Goal: Book appointment/travel/reservation

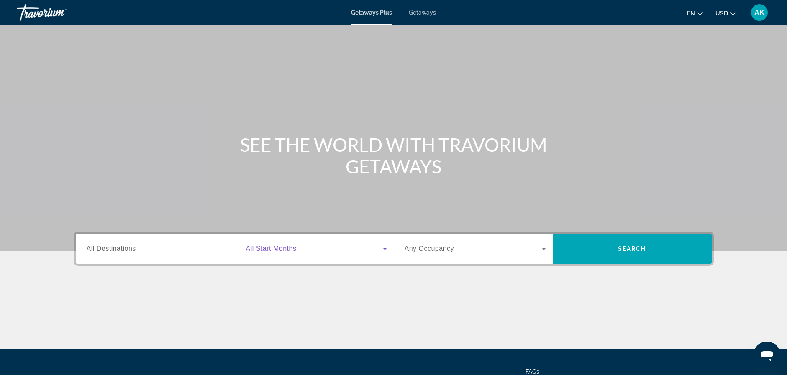
click at [376, 247] on span "Search widget" at bounding box center [314, 249] width 137 height 10
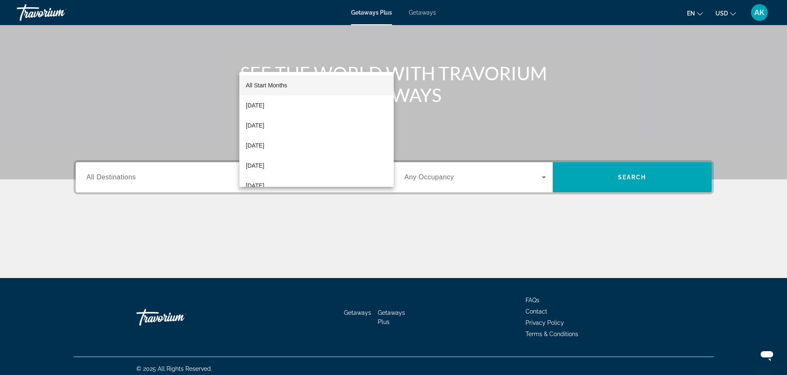
scroll to position [77, 0]
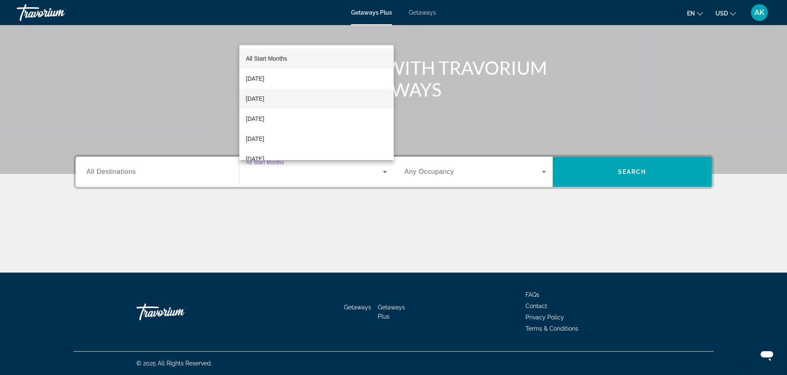
click at [259, 100] on span "[DATE]" at bounding box center [255, 99] width 18 height 10
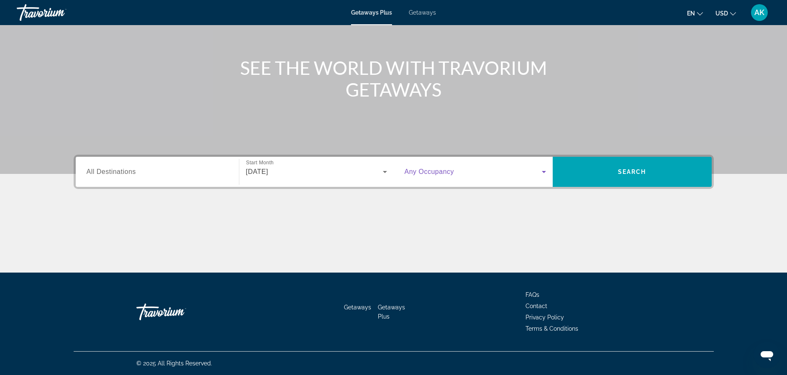
click at [547, 175] on icon "Search widget" at bounding box center [544, 172] width 10 height 10
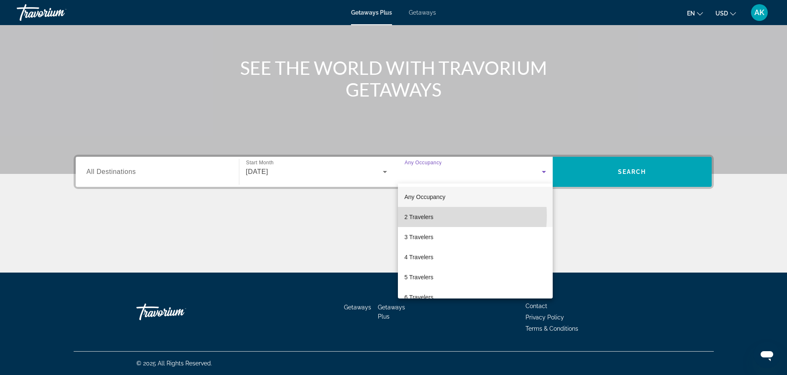
click at [424, 216] on span "2 Travelers" at bounding box center [419, 217] width 29 height 10
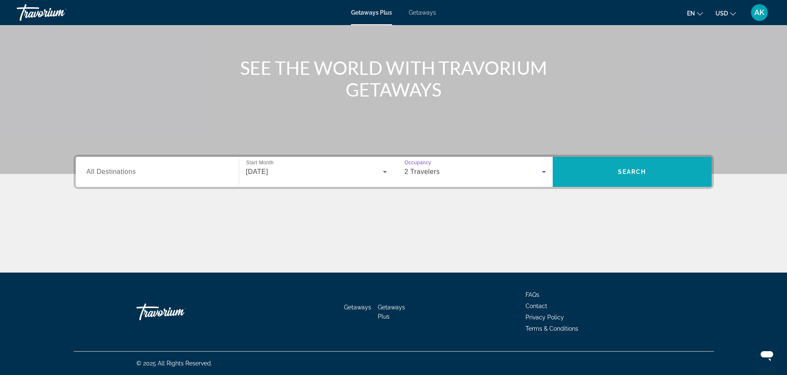
click at [634, 170] on span "Search" at bounding box center [632, 172] width 28 height 7
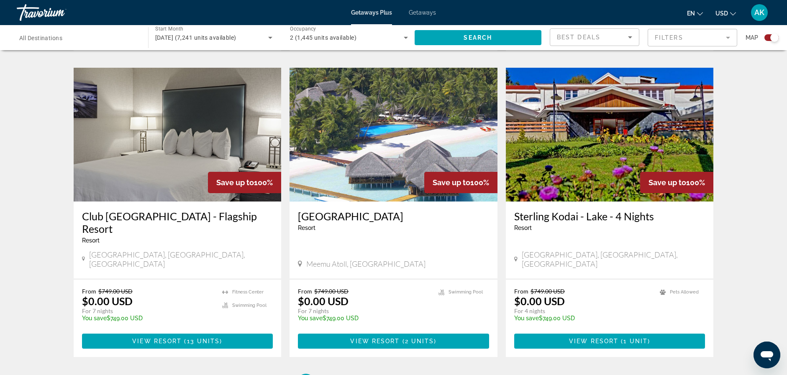
scroll to position [1214, 0]
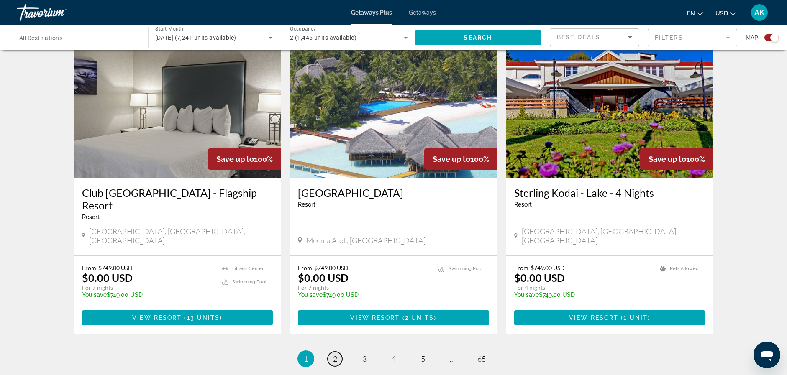
click at [333, 354] on span "2" at bounding box center [335, 358] width 4 height 9
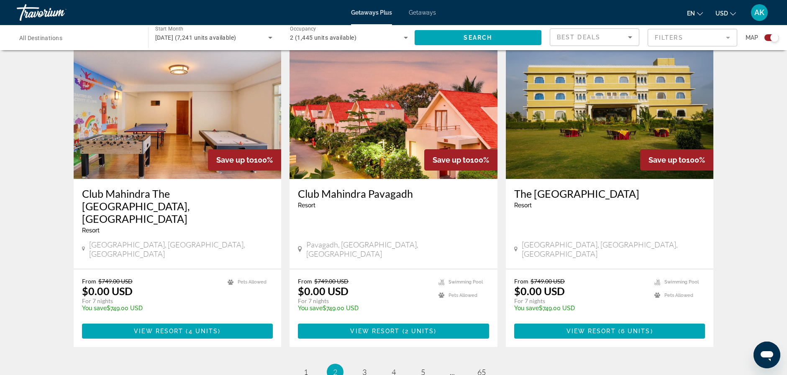
scroll to position [1214, 0]
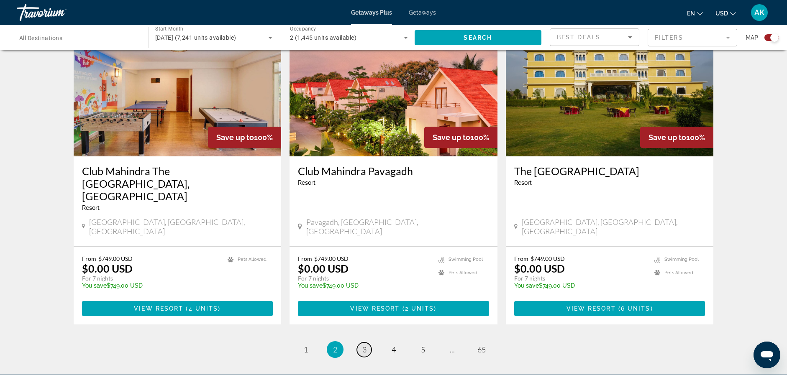
click at [366, 345] on span "3" at bounding box center [364, 349] width 4 height 9
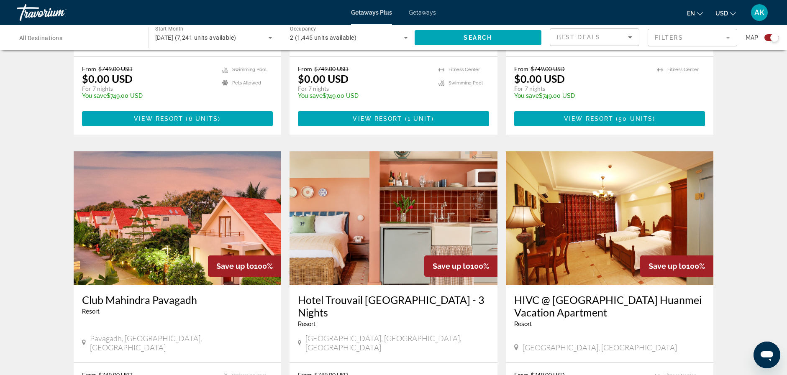
scroll to position [1172, 0]
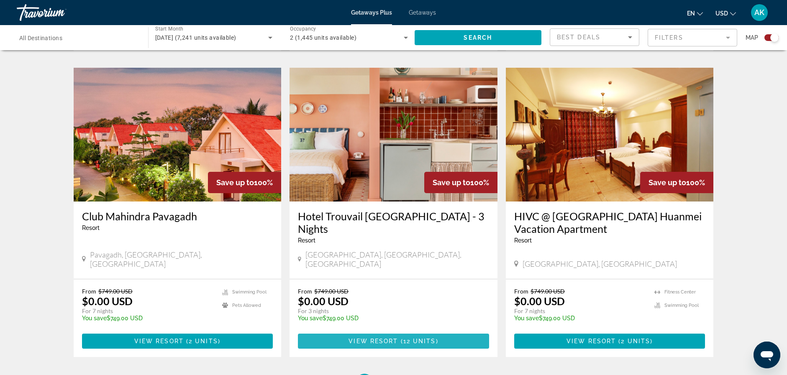
click at [385, 338] on span "View Resort" at bounding box center [373, 341] width 49 height 7
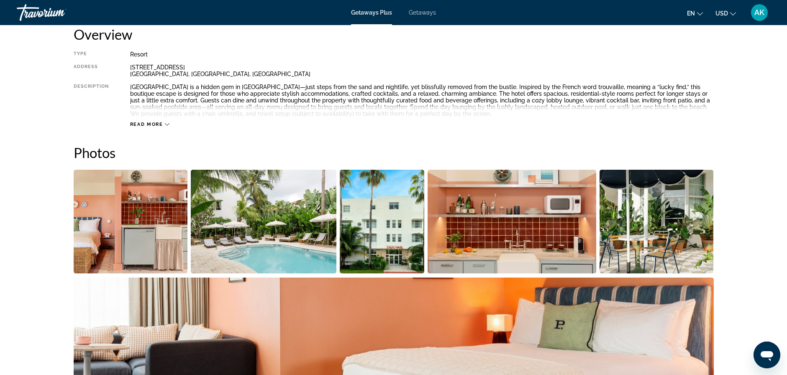
scroll to position [293, 0]
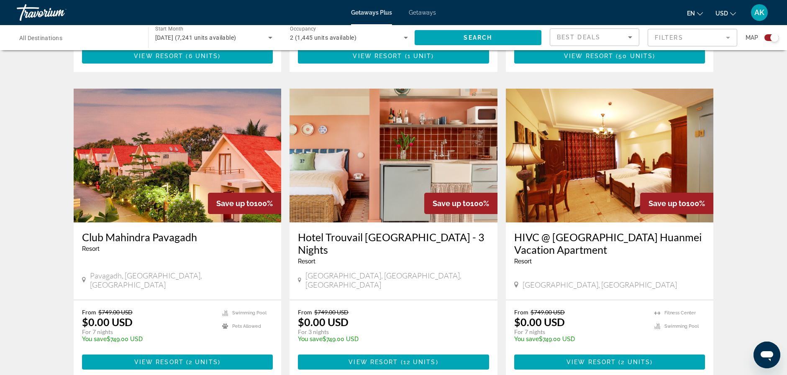
scroll to position [1172, 0]
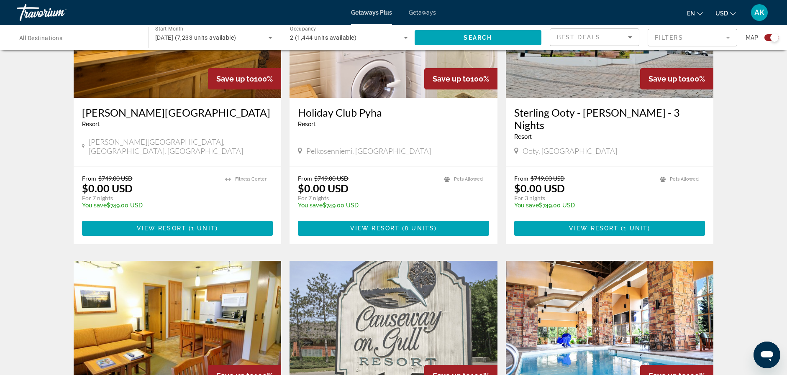
scroll to position [1130, 0]
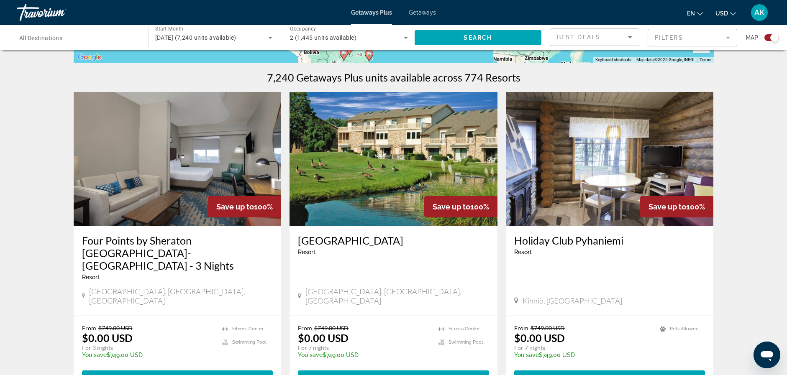
scroll to position [335, 0]
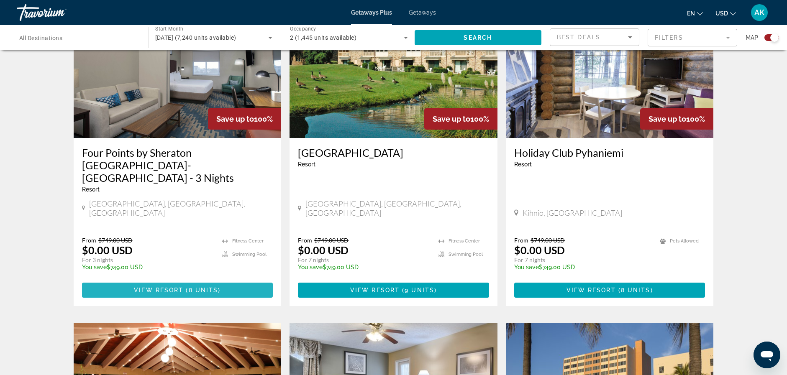
click at [166, 287] on span "View Resort" at bounding box center [158, 290] width 49 height 7
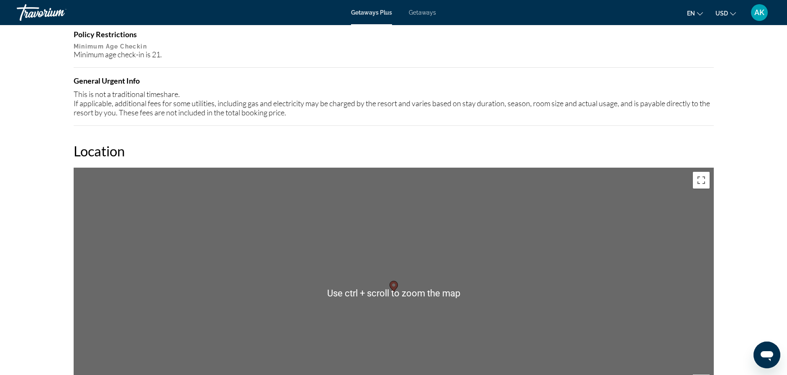
scroll to position [837, 0]
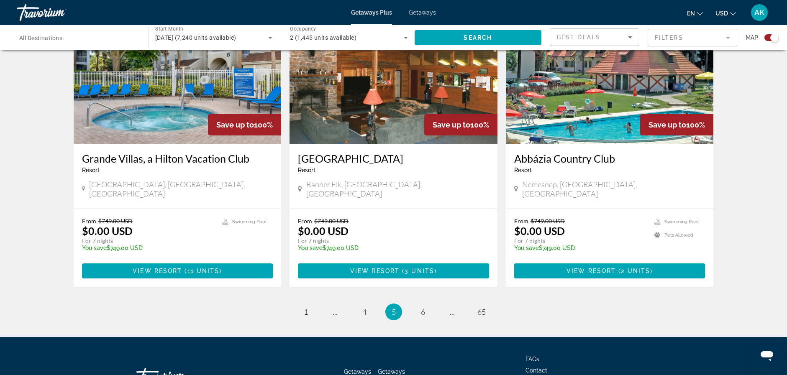
scroll to position [1251, 0]
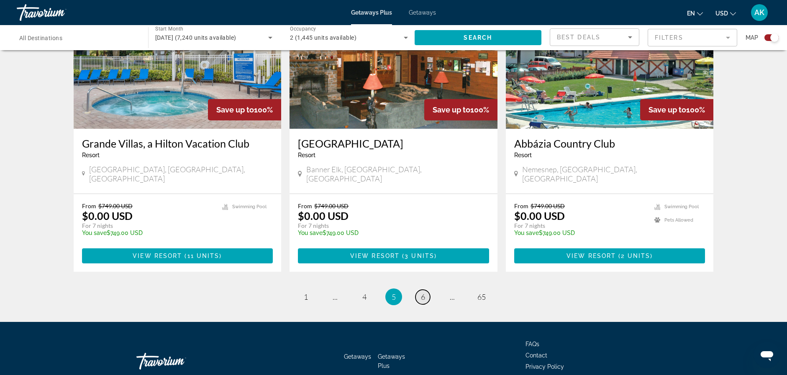
click at [424, 293] on span "6" at bounding box center [423, 297] width 4 height 9
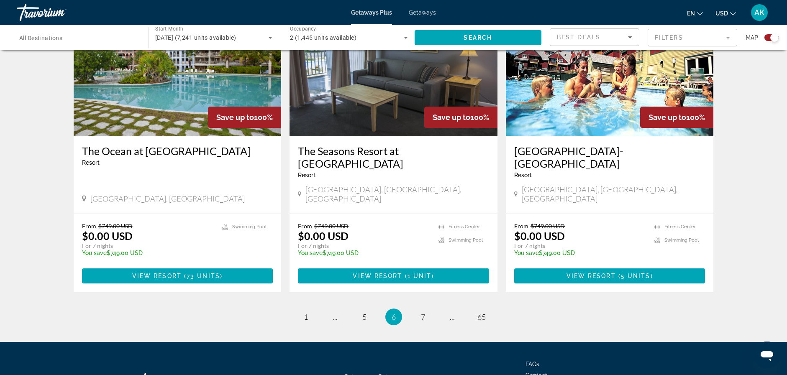
scroll to position [1251, 0]
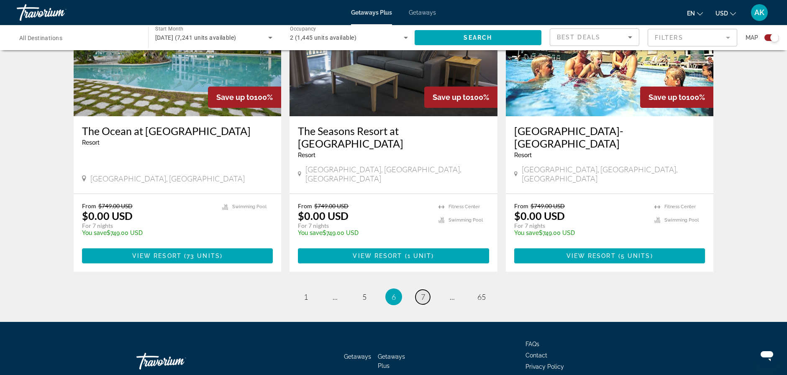
click at [421, 293] on span "7" at bounding box center [423, 297] width 4 height 9
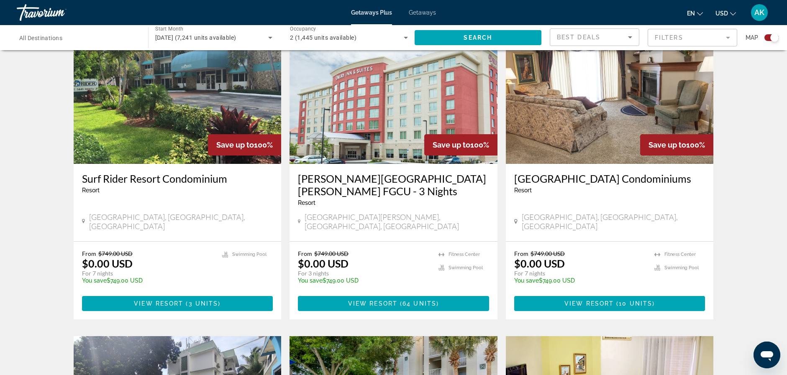
scroll to position [335, 0]
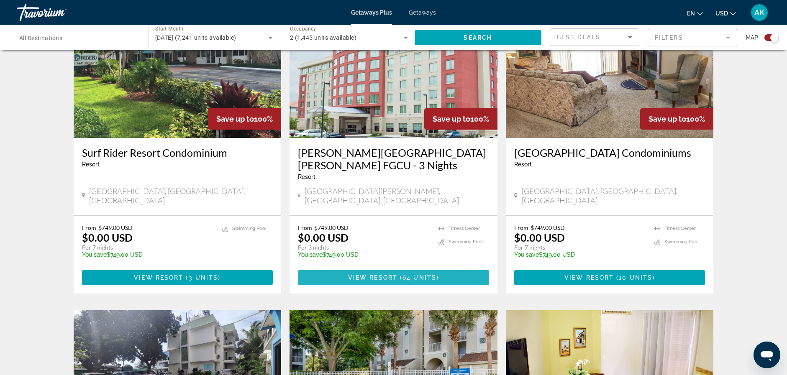
click at [379, 275] on span "View Resort" at bounding box center [372, 278] width 49 height 7
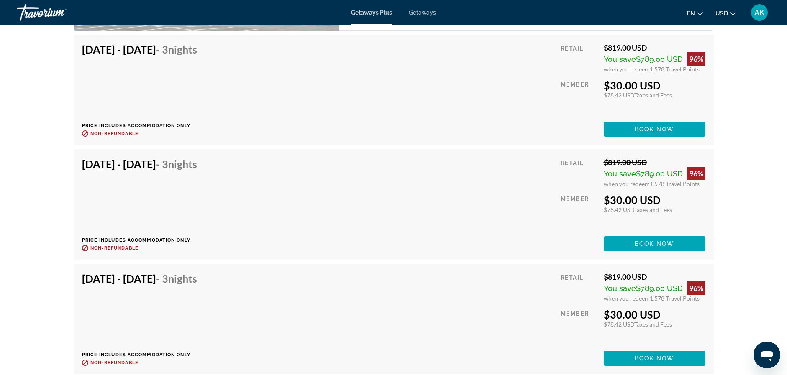
scroll to position [1465, 0]
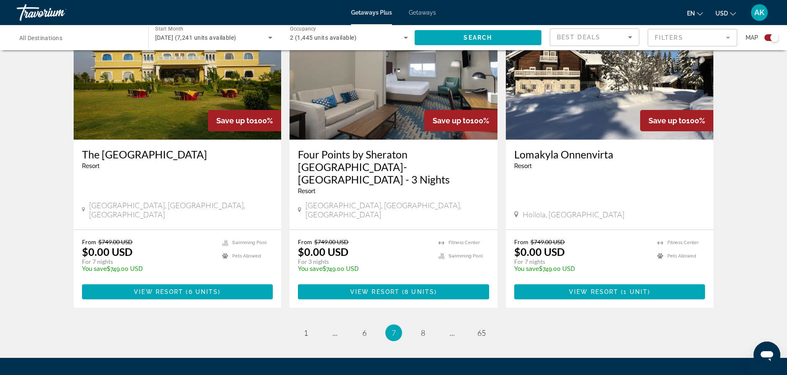
scroll to position [1263, 0]
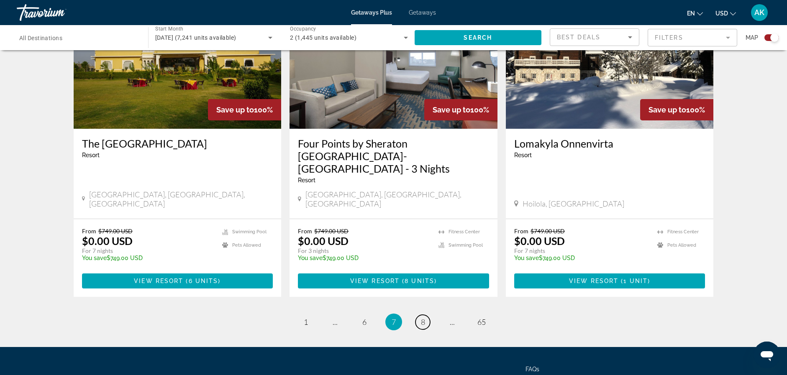
click at [421, 315] on link "page 8" at bounding box center [423, 322] width 15 height 15
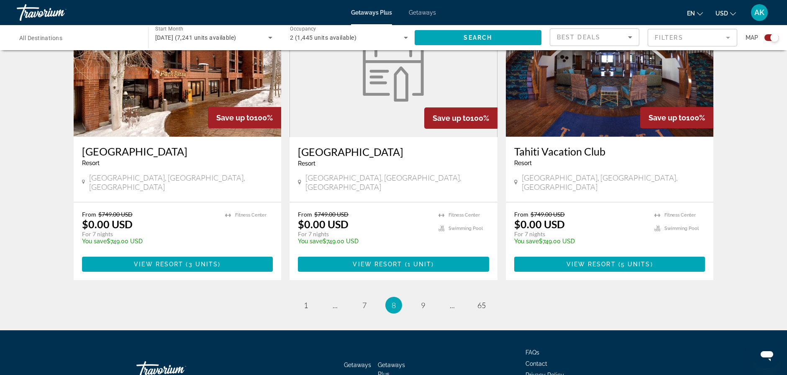
scroll to position [1251, 0]
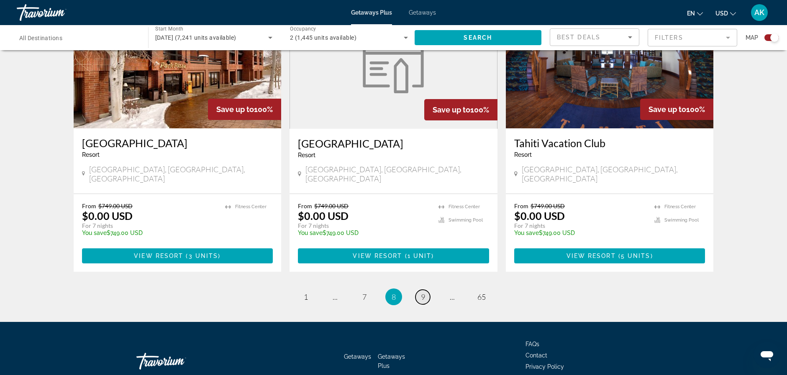
click at [423, 293] on span "9" at bounding box center [423, 297] width 4 height 9
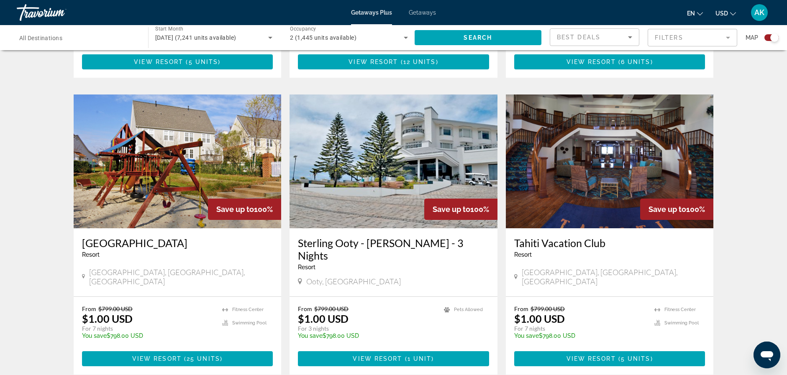
scroll to position [1130, 0]
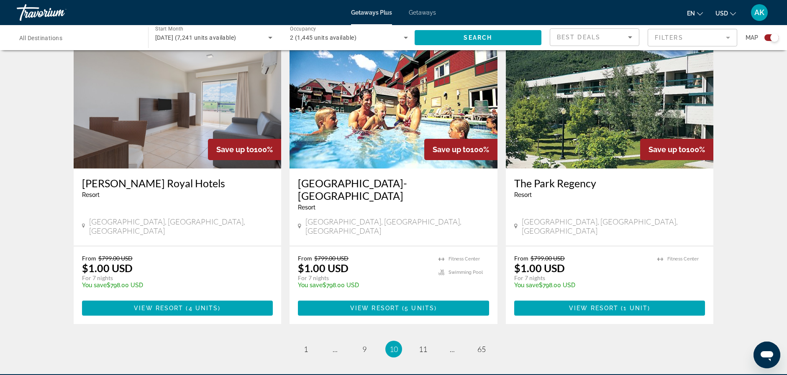
scroll to position [1214, 0]
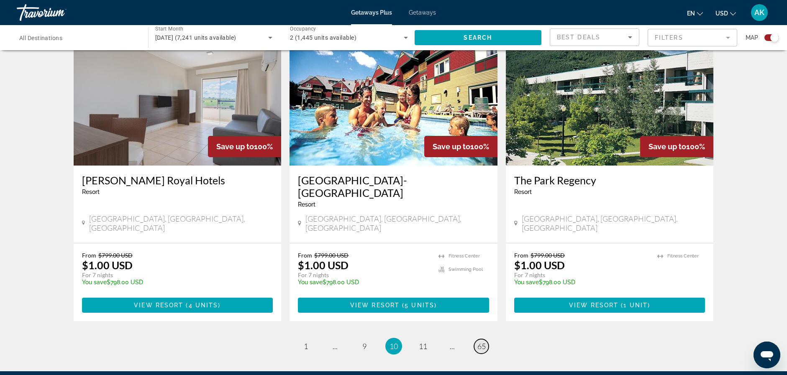
click at [482, 342] on span "65" at bounding box center [482, 346] width 8 height 9
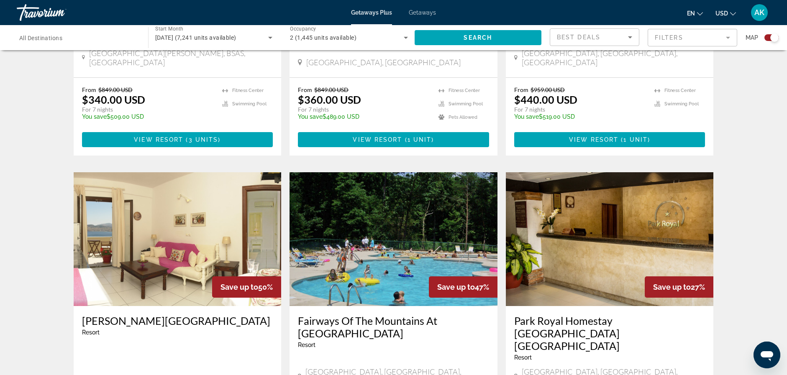
scroll to position [628, 0]
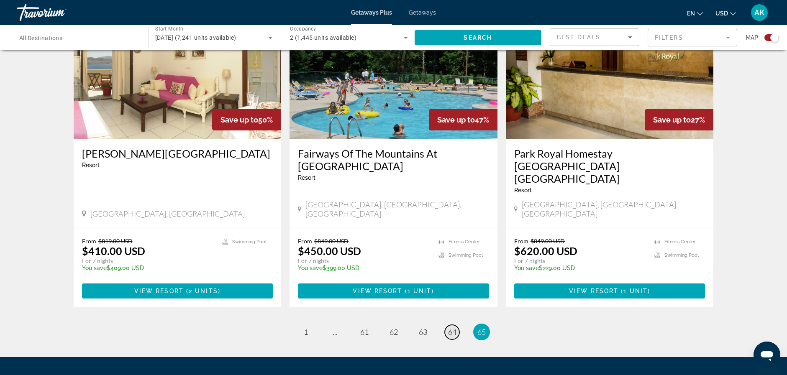
click at [448, 328] on span "64" at bounding box center [452, 332] width 8 height 9
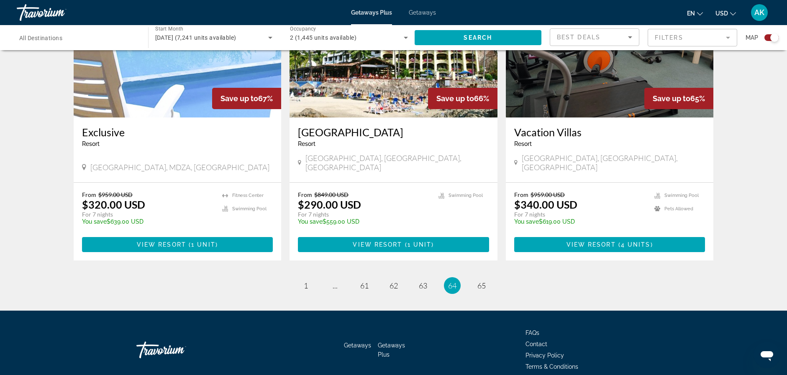
scroll to position [1263, 0]
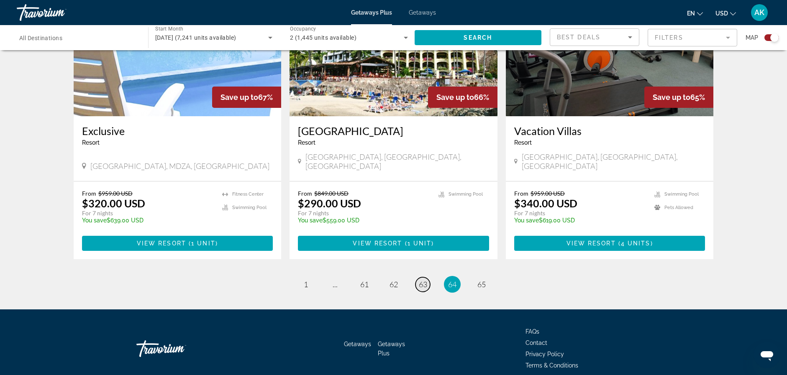
click at [421, 280] on span "63" at bounding box center [423, 284] width 8 height 9
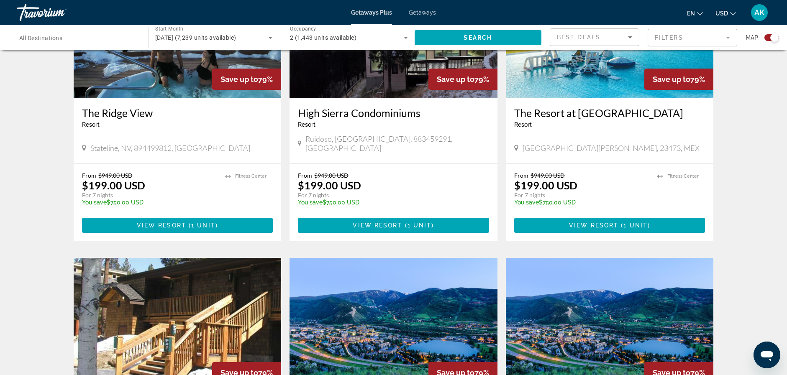
scroll to position [377, 0]
